Goal: Information Seeking & Learning: Learn about a topic

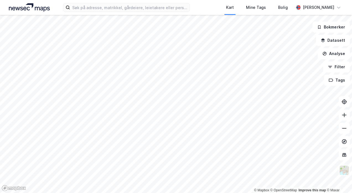
click at [117, 12] on div "Kart Mine Tags Bolig [PERSON_NAME]" at bounding box center [176, 7] width 352 height 15
click at [116, 7] on input at bounding box center [129, 7] width 119 height 8
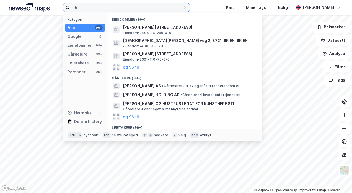
type input "c"
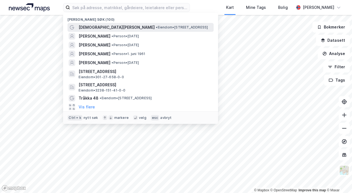
click at [156, 28] on span "•" at bounding box center [157, 27] width 2 height 4
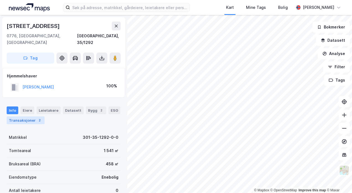
click at [27, 117] on div "Transaksjoner 2" at bounding box center [26, 121] width 38 height 8
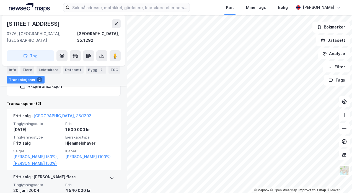
scroll to position [117, 0]
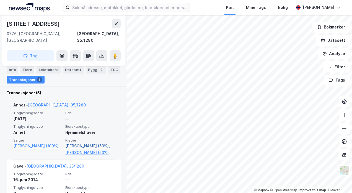
scroll to position [134, 0]
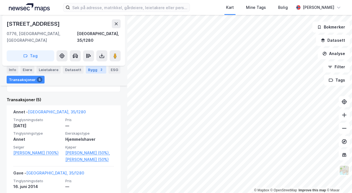
click at [90, 69] on div "Bygg 2" at bounding box center [96, 70] width 20 height 8
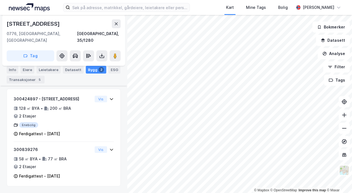
scroll to position [78, 0]
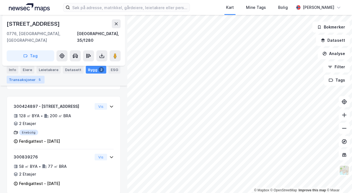
click at [31, 78] on div "Transaksjoner 5" at bounding box center [26, 80] width 38 height 8
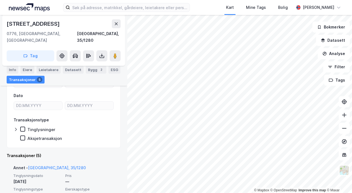
scroll to position [134, 0]
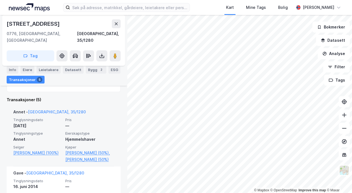
click at [114, 142] on div "© Mapbox © OpenStreetMap Improve this map © Maxar [STREET_ADDRESS], 35/1280 Tag…" at bounding box center [176, 104] width 352 height 178
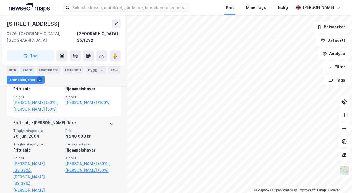
scroll to position [145, 0]
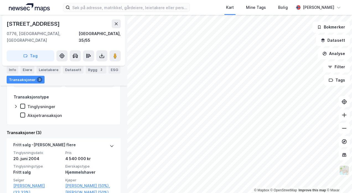
scroll to position [129, 0]
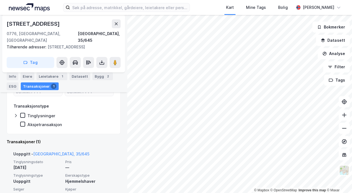
scroll to position [102, 0]
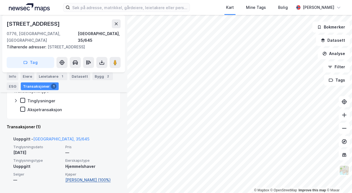
click at [73, 177] on link "[PERSON_NAME] (100%)" at bounding box center [89, 180] width 49 height 7
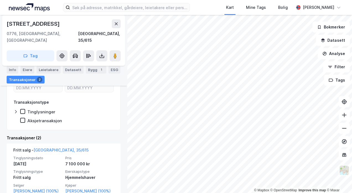
scroll to position [117, 0]
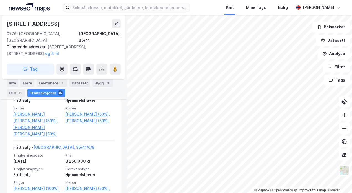
scroll to position [419, 0]
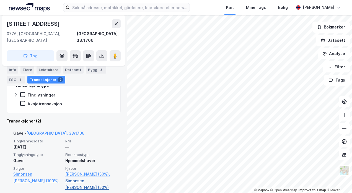
scroll to position [156, 0]
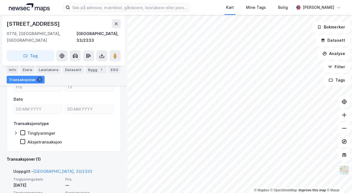
scroll to position [113, 0]
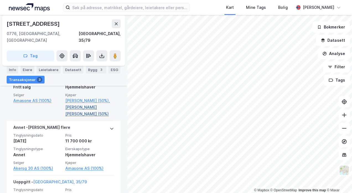
scroll to position [156, 0]
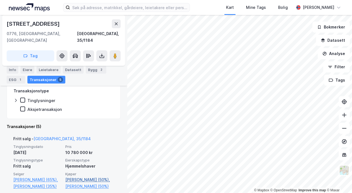
scroll to position [156, 0]
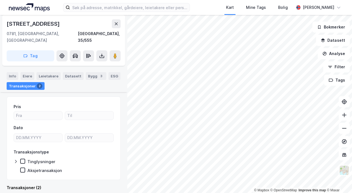
scroll to position [117, 0]
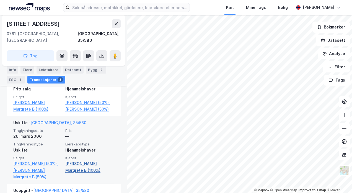
scroll to position [212, 0]
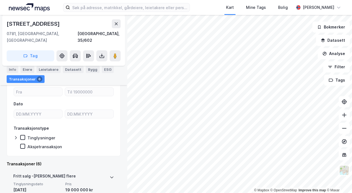
scroll to position [119, 0]
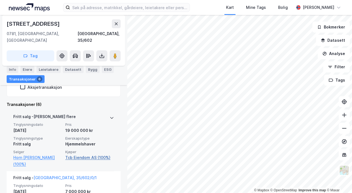
click at [97, 151] on div "© Mapbox © OpenStreetMap Improve this map © Maxar [STREET_ADDRESS], 35/602 Tag …" at bounding box center [176, 104] width 352 height 178
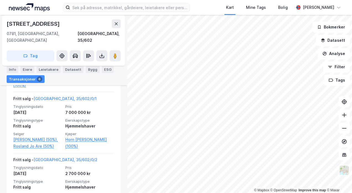
scroll to position [202, 0]
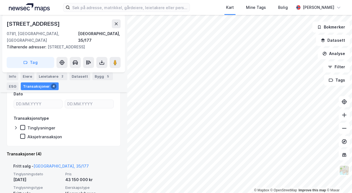
scroll to position [124, 0]
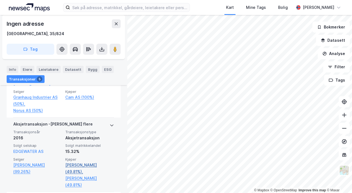
scroll to position [201, 0]
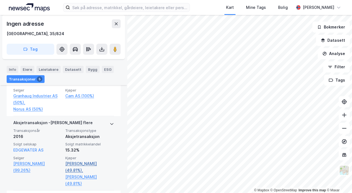
click at [90, 162] on link "[PERSON_NAME] (49.81%)," at bounding box center [89, 167] width 49 height 13
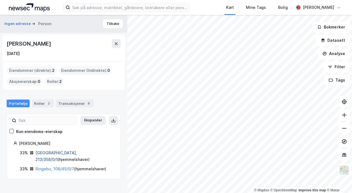
click at [51, 153] on link "[GEOGRAPHIC_DATA], 213/358/0/1" at bounding box center [56, 156] width 42 height 11
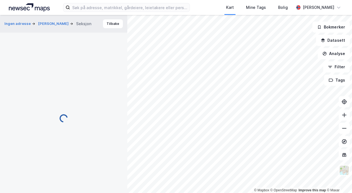
scroll to position [129, 0]
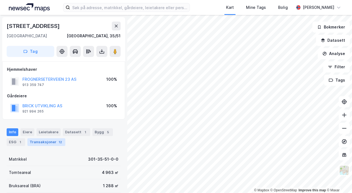
click at [51, 144] on div "Transaksjoner 12" at bounding box center [46, 142] width 38 height 8
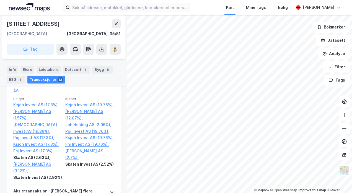
scroll to position [533, 0]
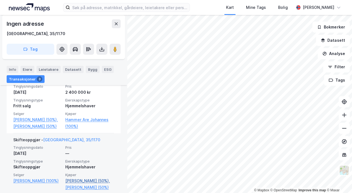
scroll to position [117, 0]
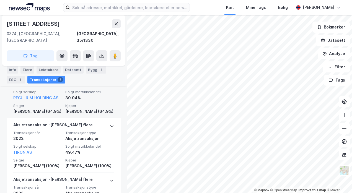
scroll to position [239, 0]
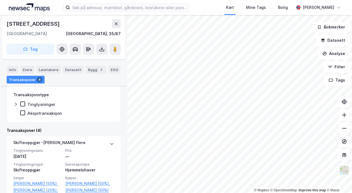
scroll to position [129, 0]
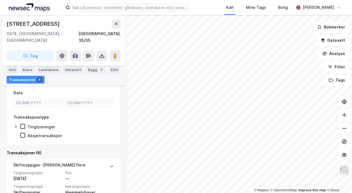
scroll to position [153, 0]
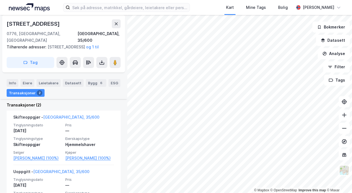
scroll to position [158, 0]
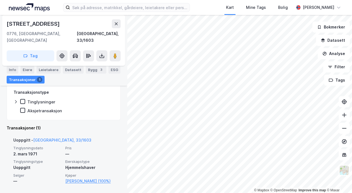
scroll to position [95, 0]
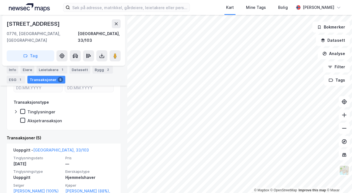
scroll to position [156, 0]
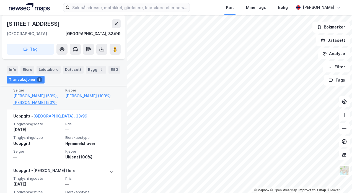
scroll to position [174, 0]
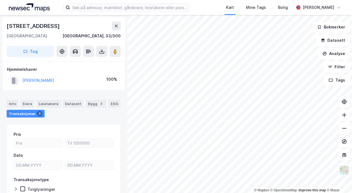
scroll to position [34, 0]
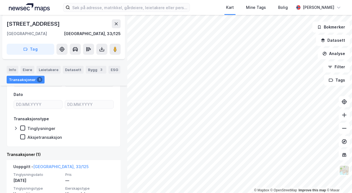
scroll to position [89, 0]
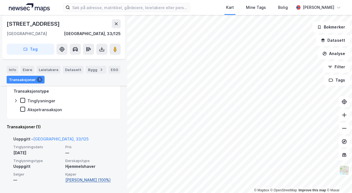
click at [87, 177] on link "[PERSON_NAME] (100%)" at bounding box center [89, 180] width 49 height 7
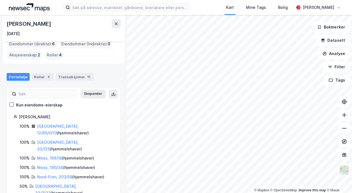
scroll to position [51, 0]
